Goal: Transaction & Acquisition: Purchase product/service

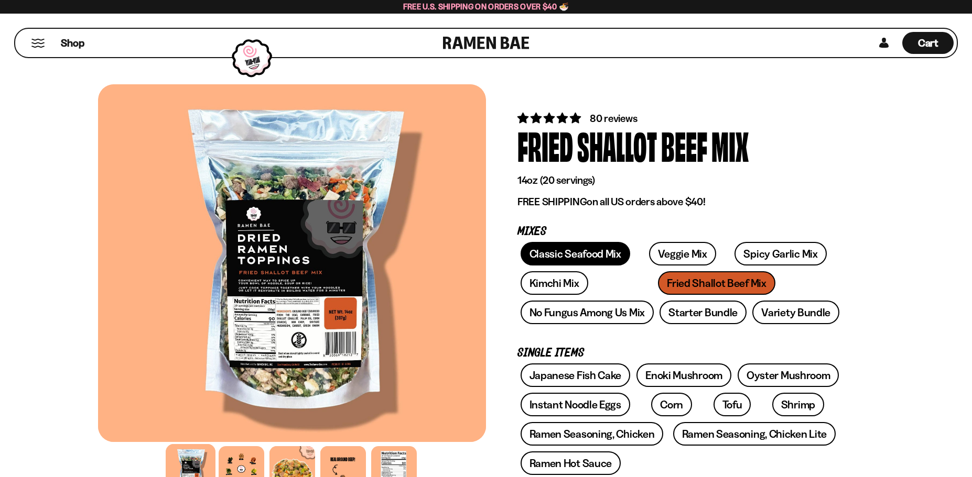
click at [565, 253] on link "Classic Seafood Mix" at bounding box center [575, 254] width 110 height 24
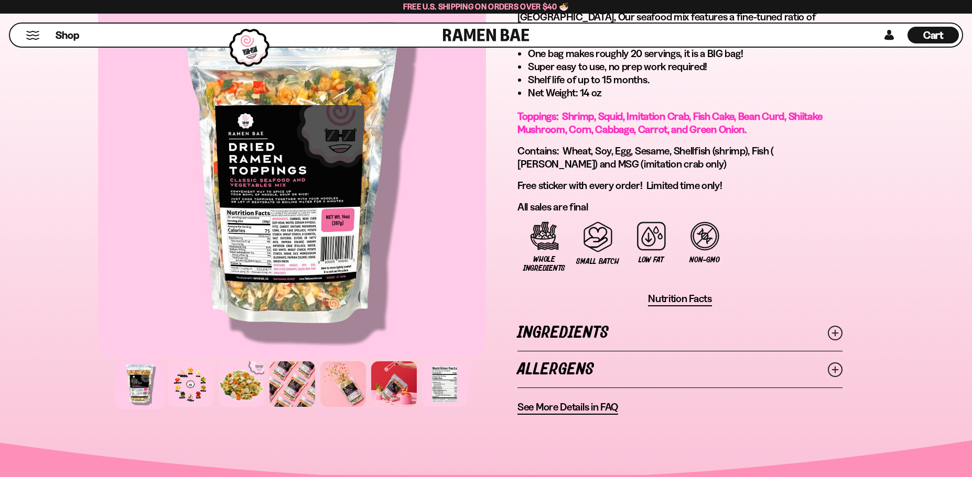
scroll to position [681, 0]
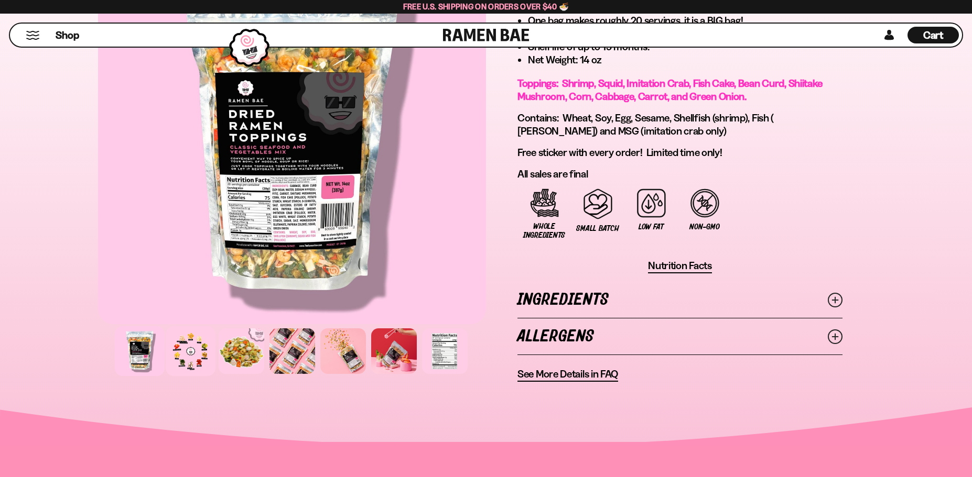
click at [180, 354] on div at bounding box center [191, 351] width 50 height 50
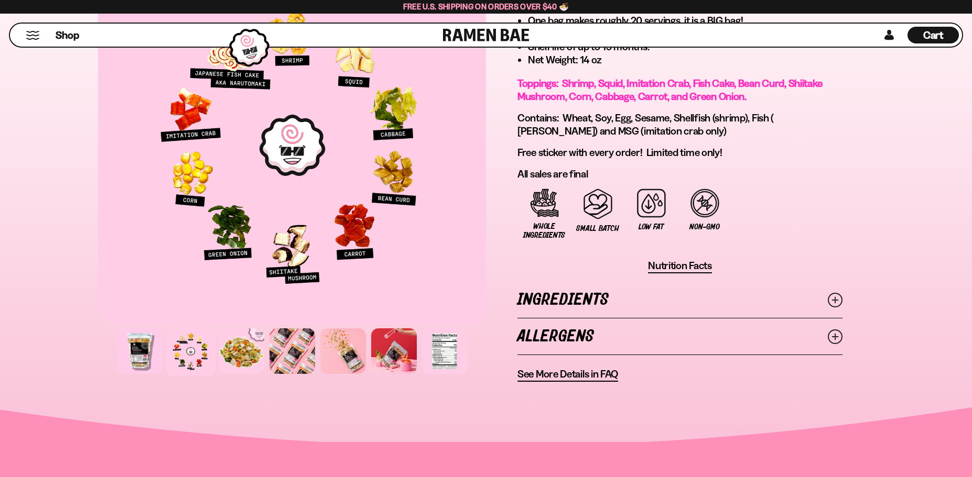
scroll to position [629, 0]
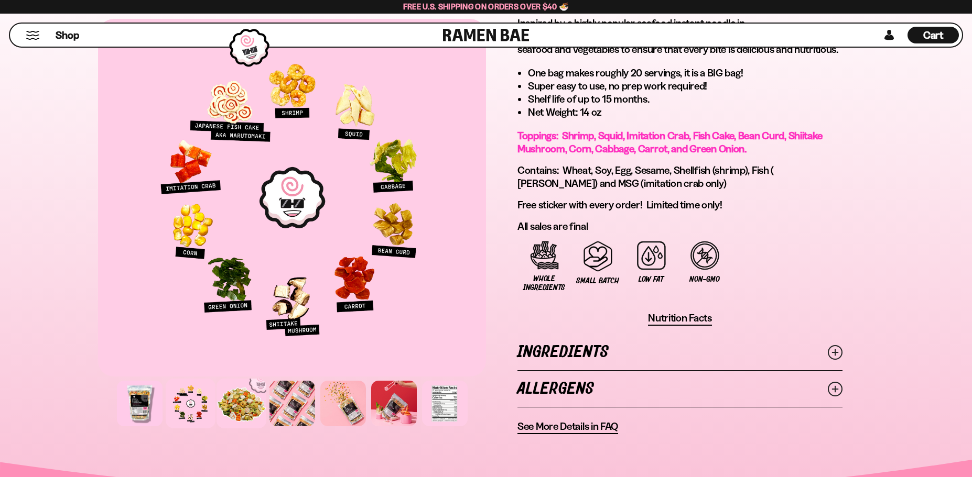
click at [245, 404] on div at bounding box center [241, 404] width 50 height 50
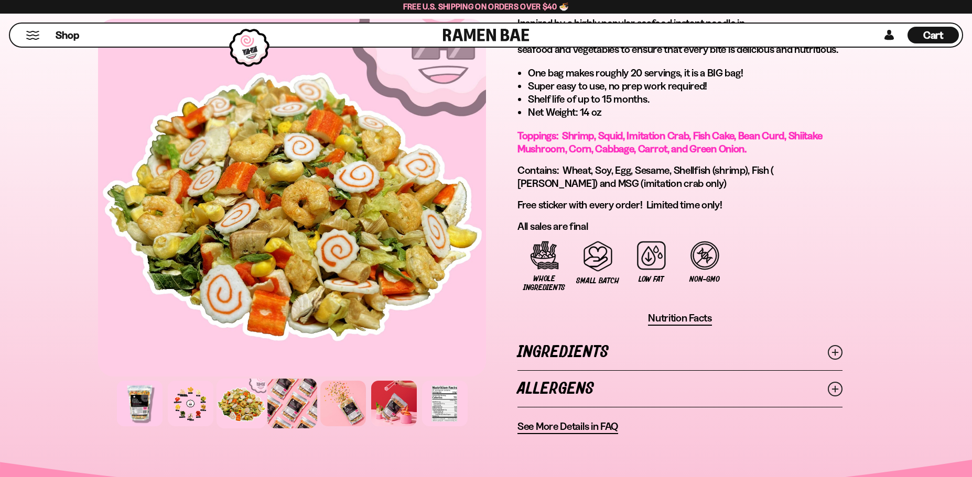
click at [296, 406] on div at bounding box center [292, 404] width 50 height 50
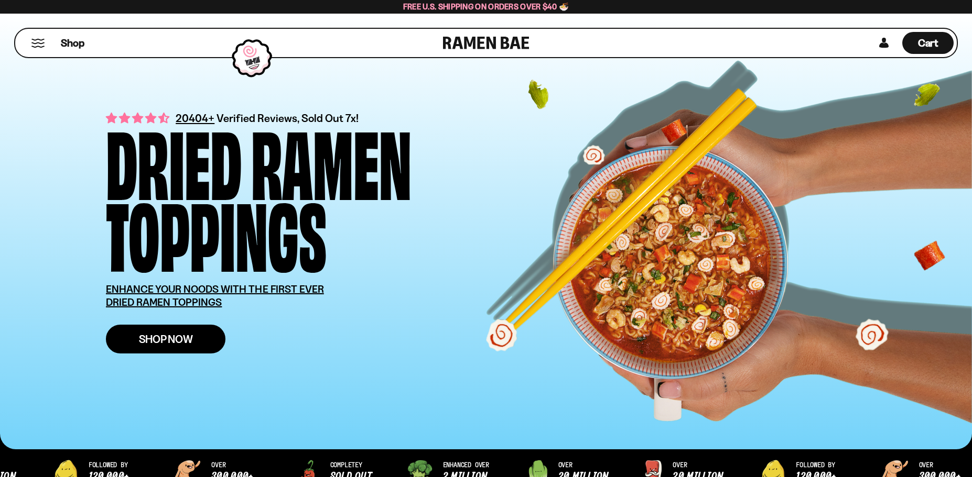
click at [160, 332] on link "Shop Now" at bounding box center [165, 339] width 119 height 29
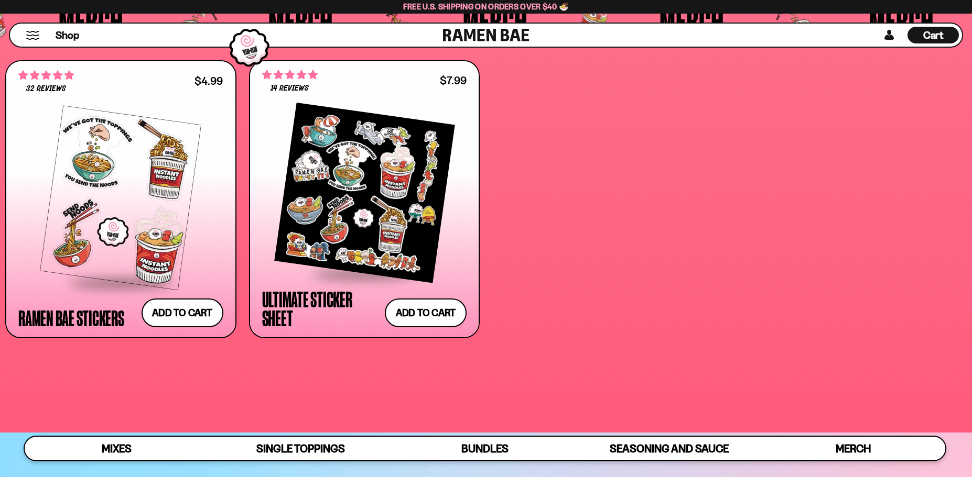
scroll to position [3354, 0]
